Goal: Communication & Community: Participate in discussion

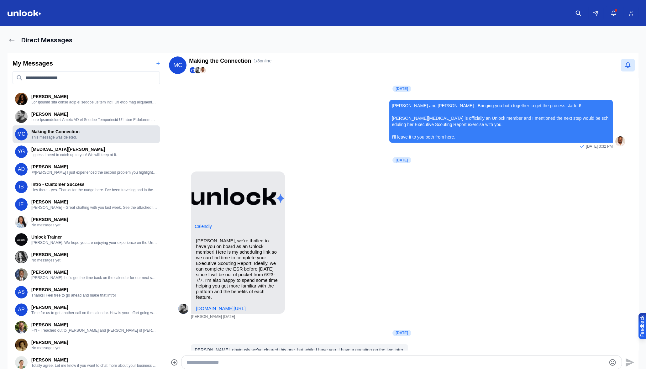
scroll to position [176, 0]
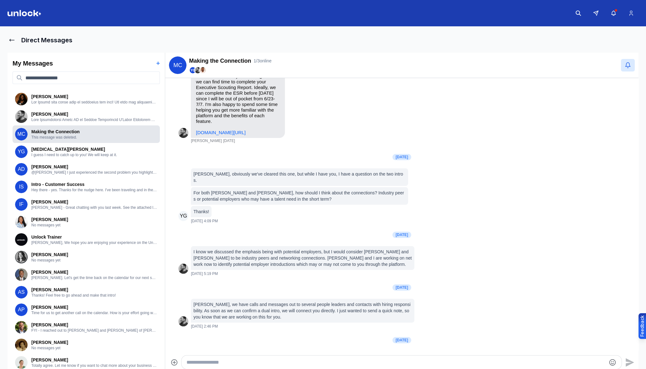
click at [67, 137] on p "This message was deleted." at bounding box center [94, 137] width 126 height 5
click at [214, 359] on textarea "Type your message" at bounding box center [395, 362] width 419 height 8
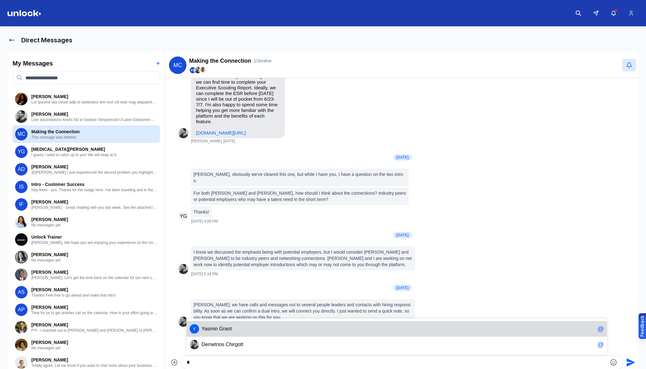
click at [231, 328] on span "Y a s m i n G r a n t" at bounding box center [397, 329] width 393 height 8
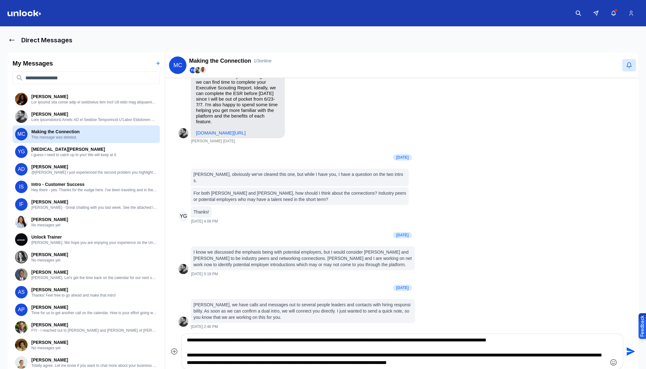
drag, startPoint x: 326, startPoint y: 362, endPoint x: 340, endPoint y: 359, distance: 13.8
click at [340, 361] on textarea "**********" at bounding box center [396, 351] width 419 height 30
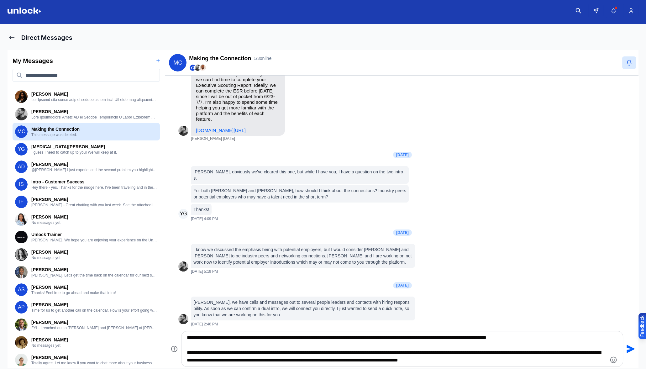
type textarea "**********"
click at [628, 348] on icon "Send" at bounding box center [630, 349] width 10 height 10
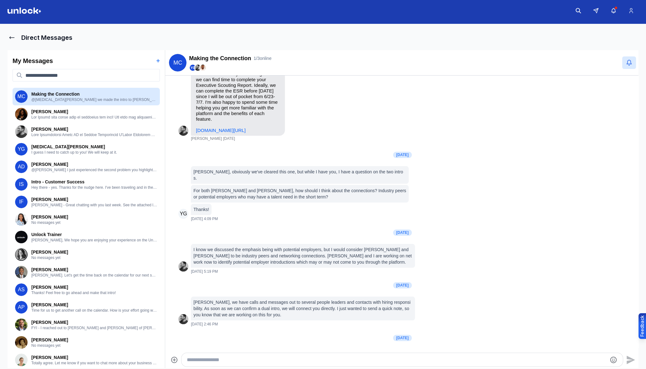
scroll to position [240, 0]
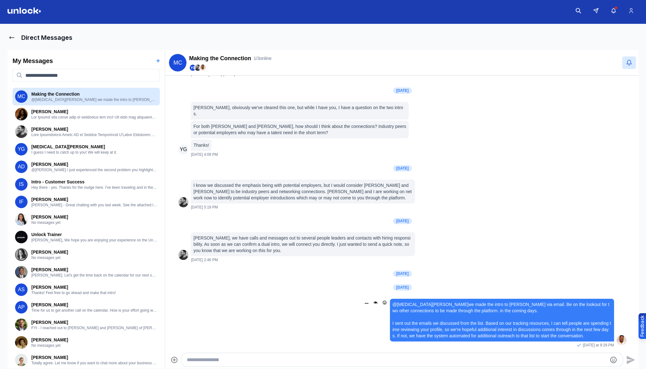
click at [365, 303] on icon "Open Message Actions Menu" at bounding box center [366, 303] width 3 height 1
click at [484, 316] on div "Reply Delete" at bounding box center [402, 212] width 474 height 272
drag, startPoint x: 484, startPoint y: 315, endPoint x: 463, endPoint y: 313, distance: 21.7
click at [463, 313] on div "@[MEDICAL_DATA][PERSON_NAME] we made the intro to [PERSON_NAME] via email. Be o…" at bounding box center [501, 320] width 219 height 38
